Goal: Entertainment & Leisure: Consume media (video, audio)

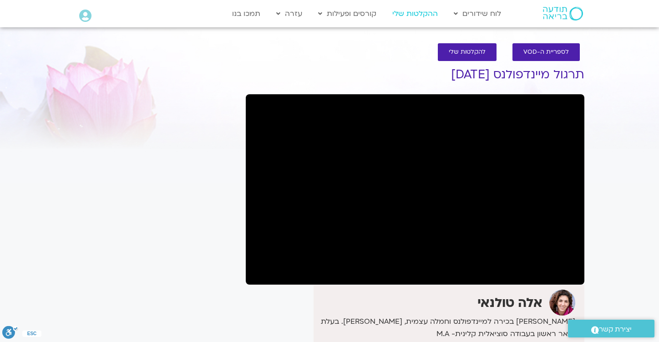
click at [420, 14] on link "ההקלטות שלי" at bounding box center [415, 13] width 55 height 17
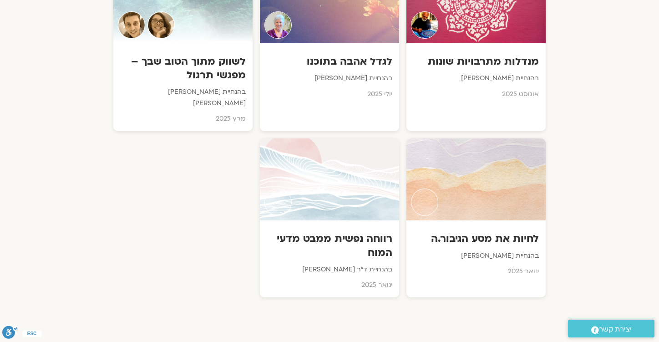
scroll to position [551, 0]
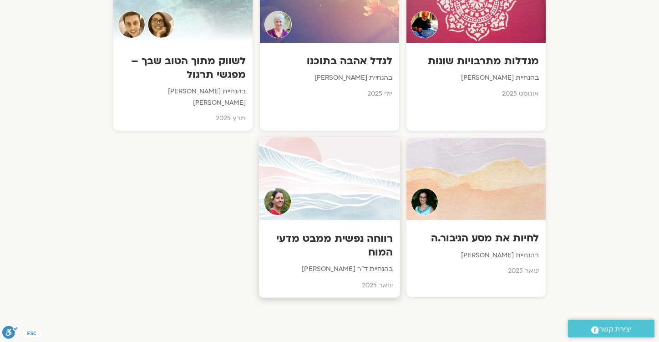
click at [339, 242] on h3 "רווחה נפשית ממבט מדעי המוח" at bounding box center [329, 246] width 127 height 28
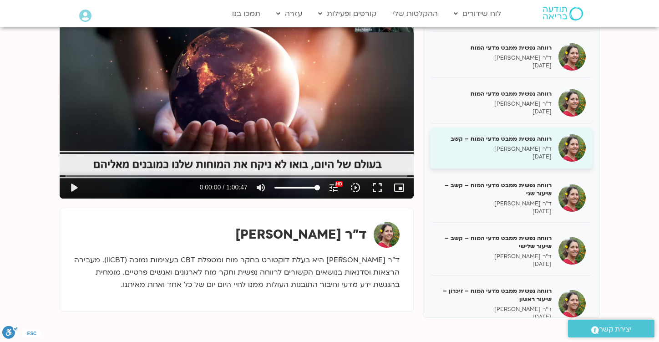
scroll to position [144, 0]
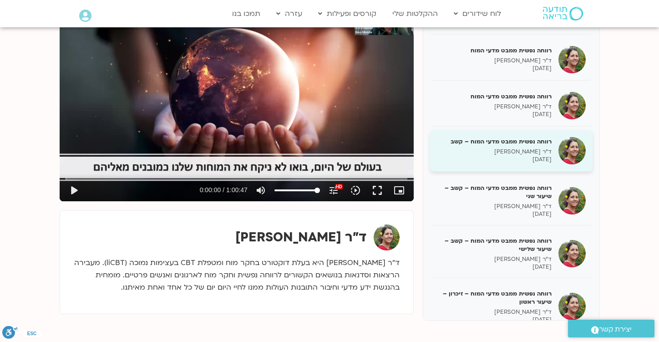
click at [495, 289] on div "רווחה נפשית ממבט מדעי המוח – זיכרון – שיעור ראשון ד"ר [PERSON_NAME] [DATE]" at bounding box center [494, 306] width 115 height 34
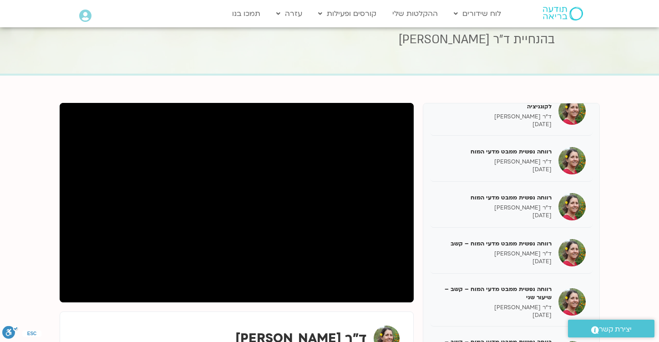
scroll to position [34, 0]
